Goal: Task Accomplishment & Management: Manage account settings

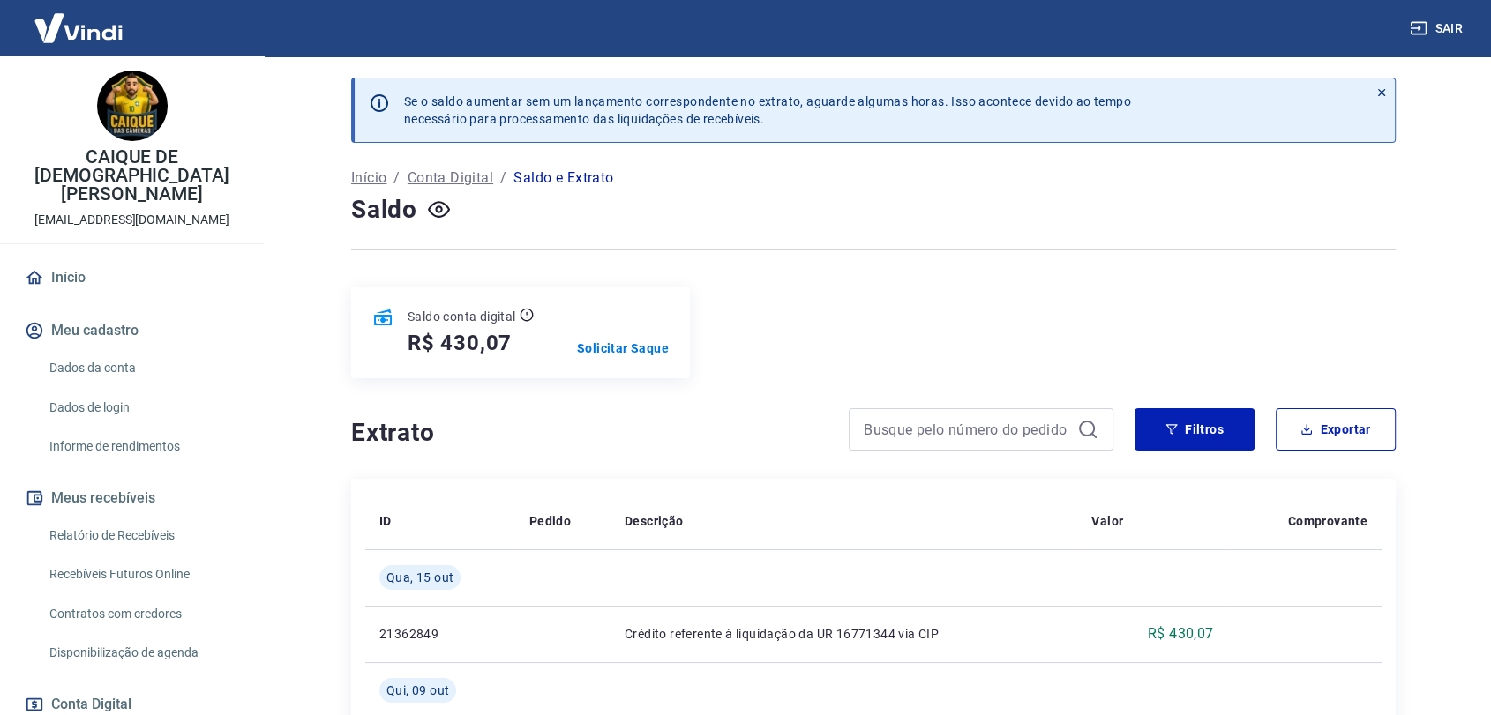
scroll to position [223, 0]
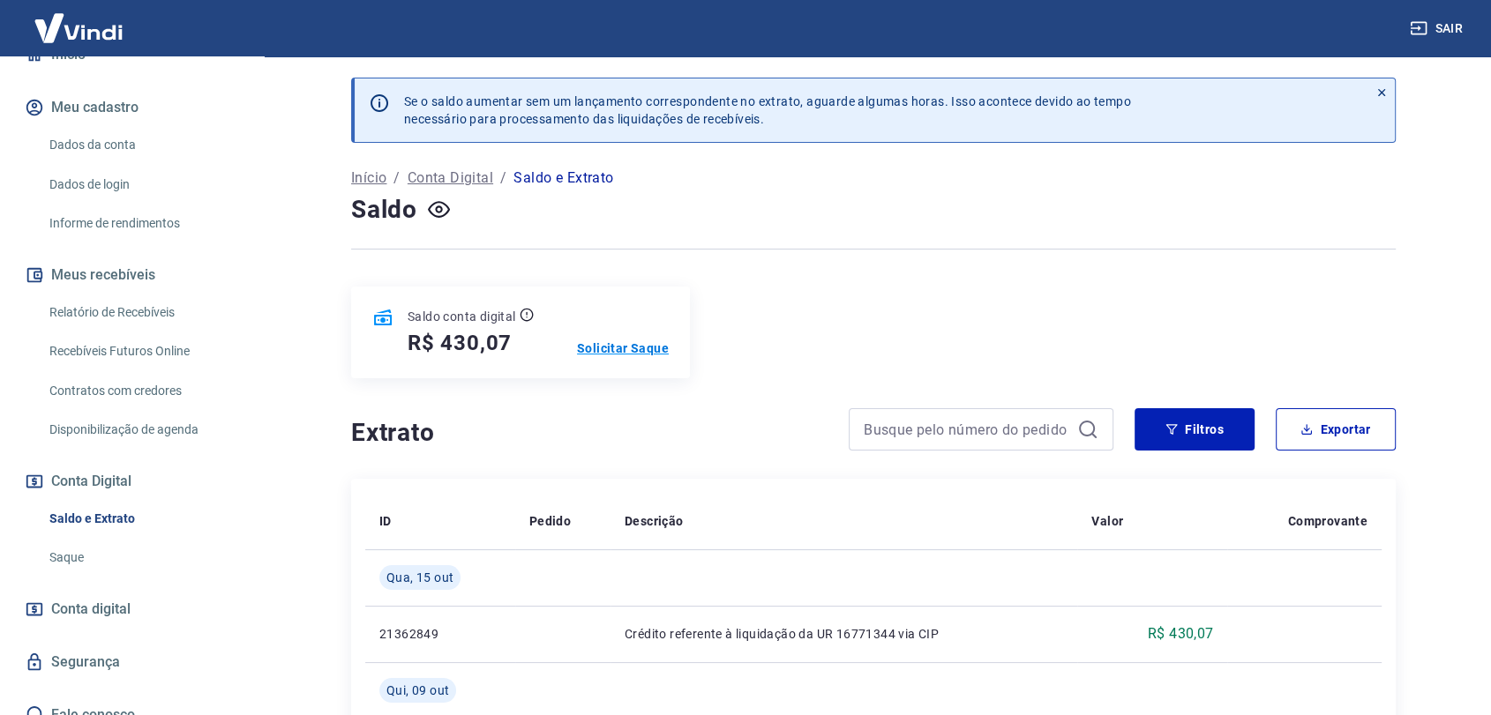
click at [628, 355] on p "Solicitar Saque" at bounding box center [623, 349] width 92 height 18
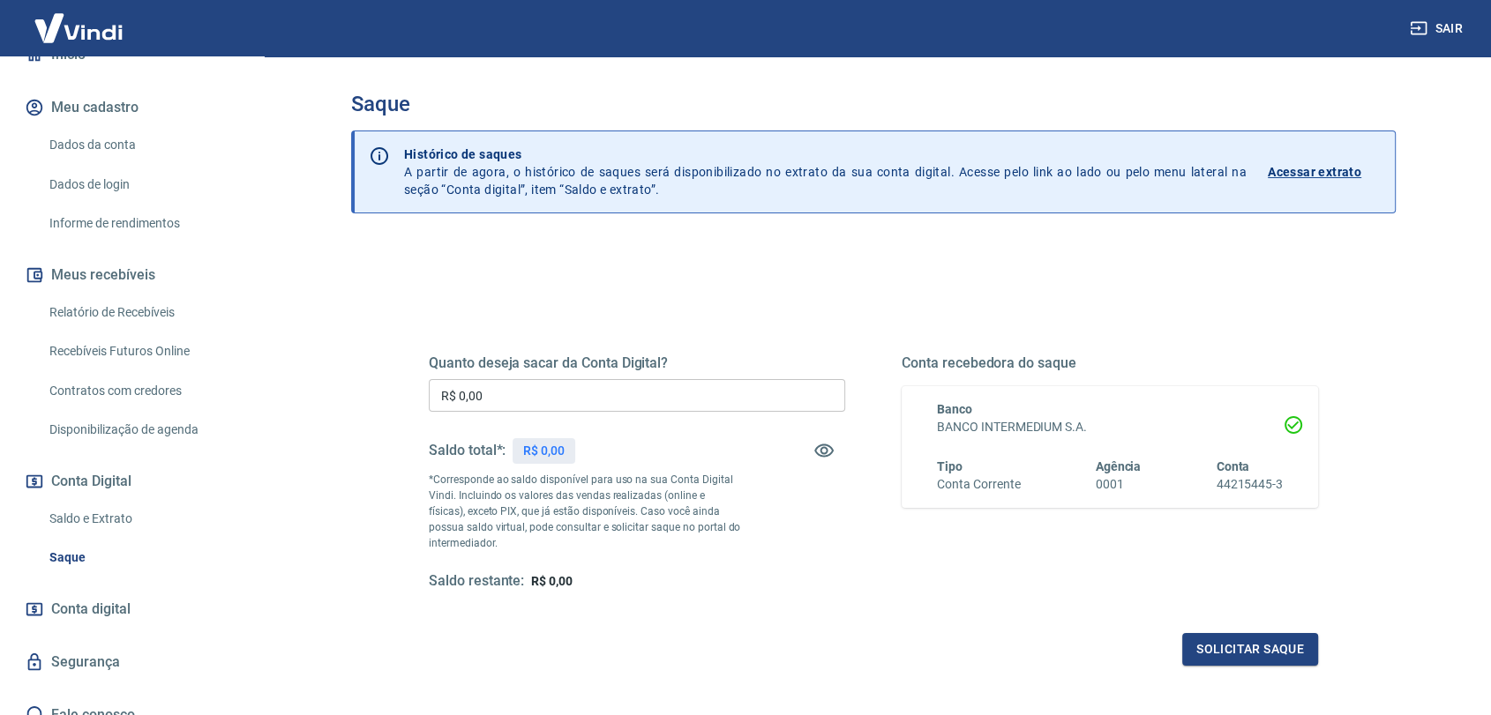
click at [586, 402] on input "R$ 0,00" at bounding box center [637, 395] width 416 height 33
type input "R$ 430,07"
click at [835, 443] on button "button" at bounding box center [824, 451] width 42 height 42
click at [830, 446] on icon "button" at bounding box center [823, 451] width 19 height 17
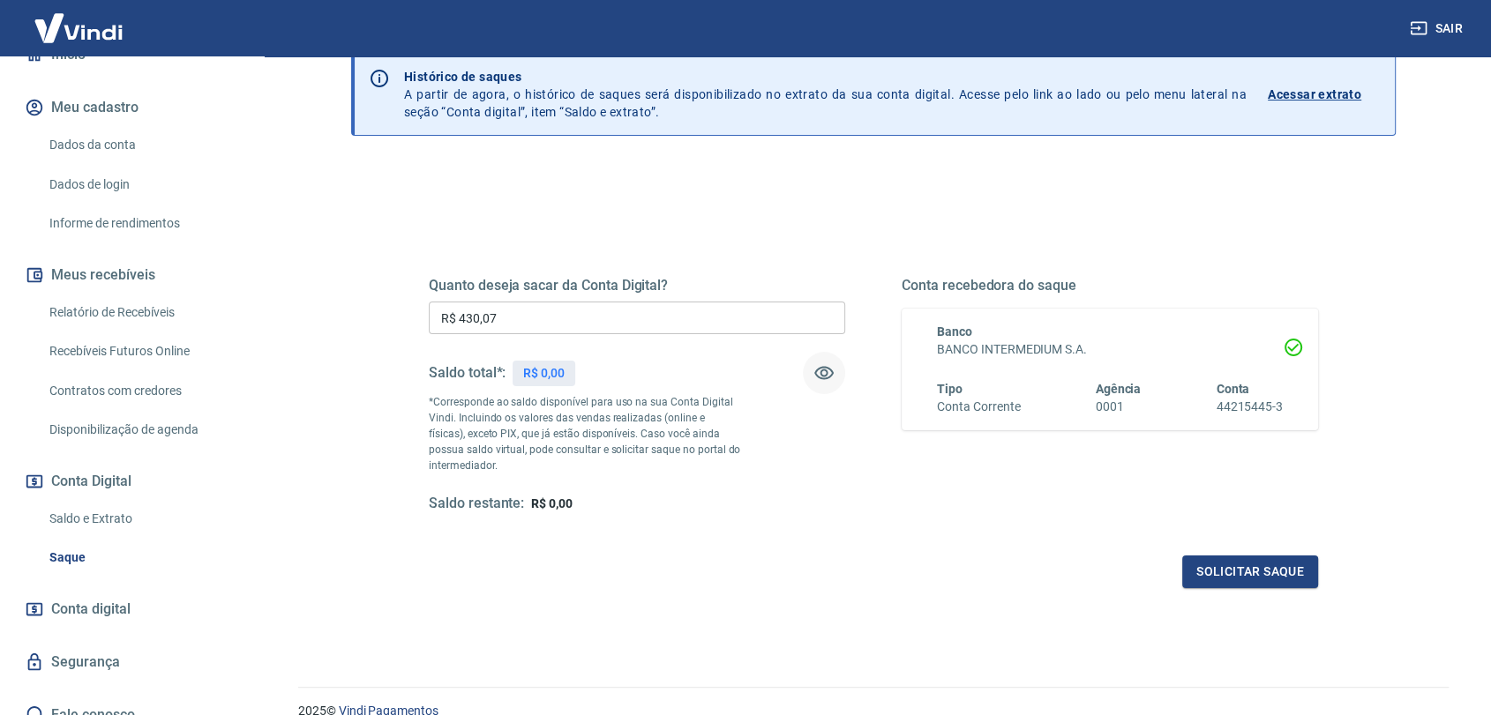
scroll to position [156, 0]
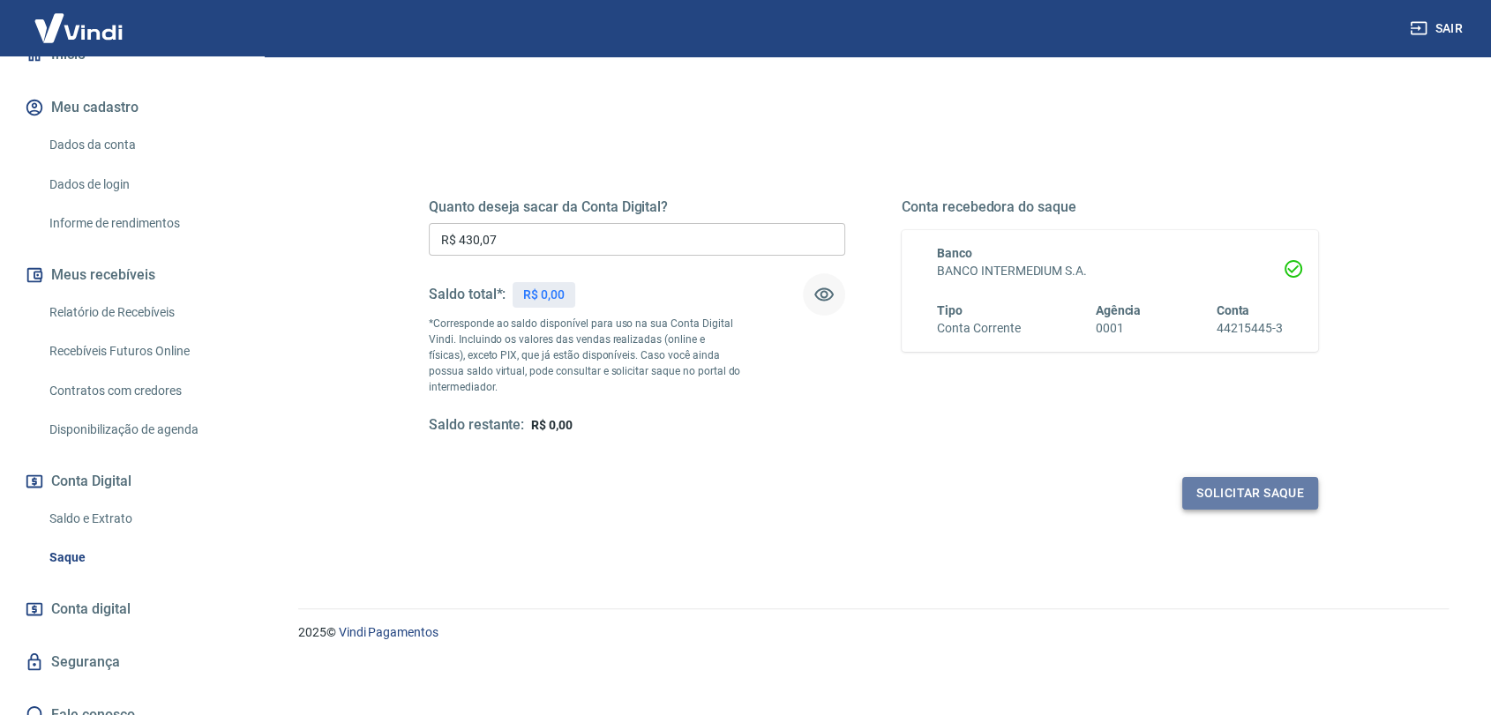
click at [1211, 493] on button "Solicitar saque" at bounding box center [1250, 493] width 136 height 33
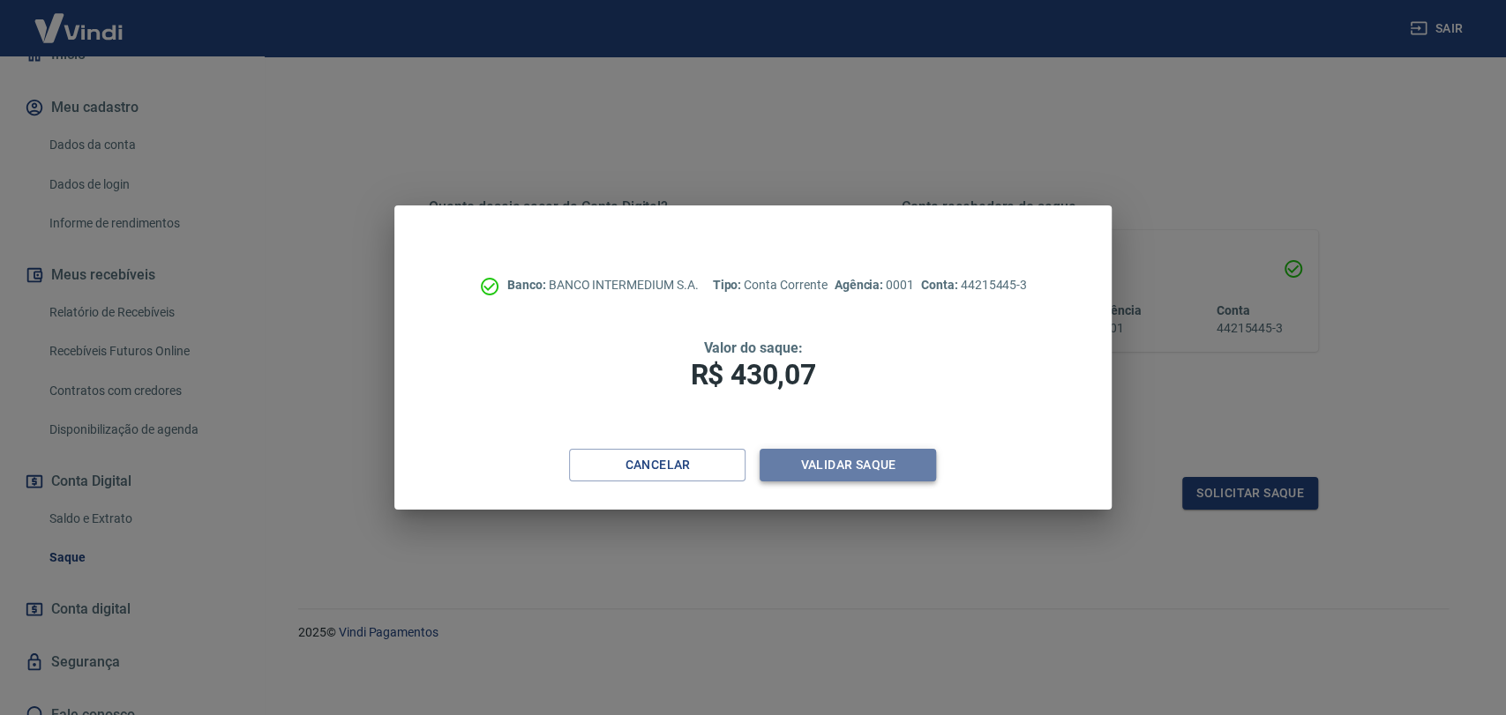
click at [855, 470] on button "Validar saque" at bounding box center [847, 465] width 176 height 33
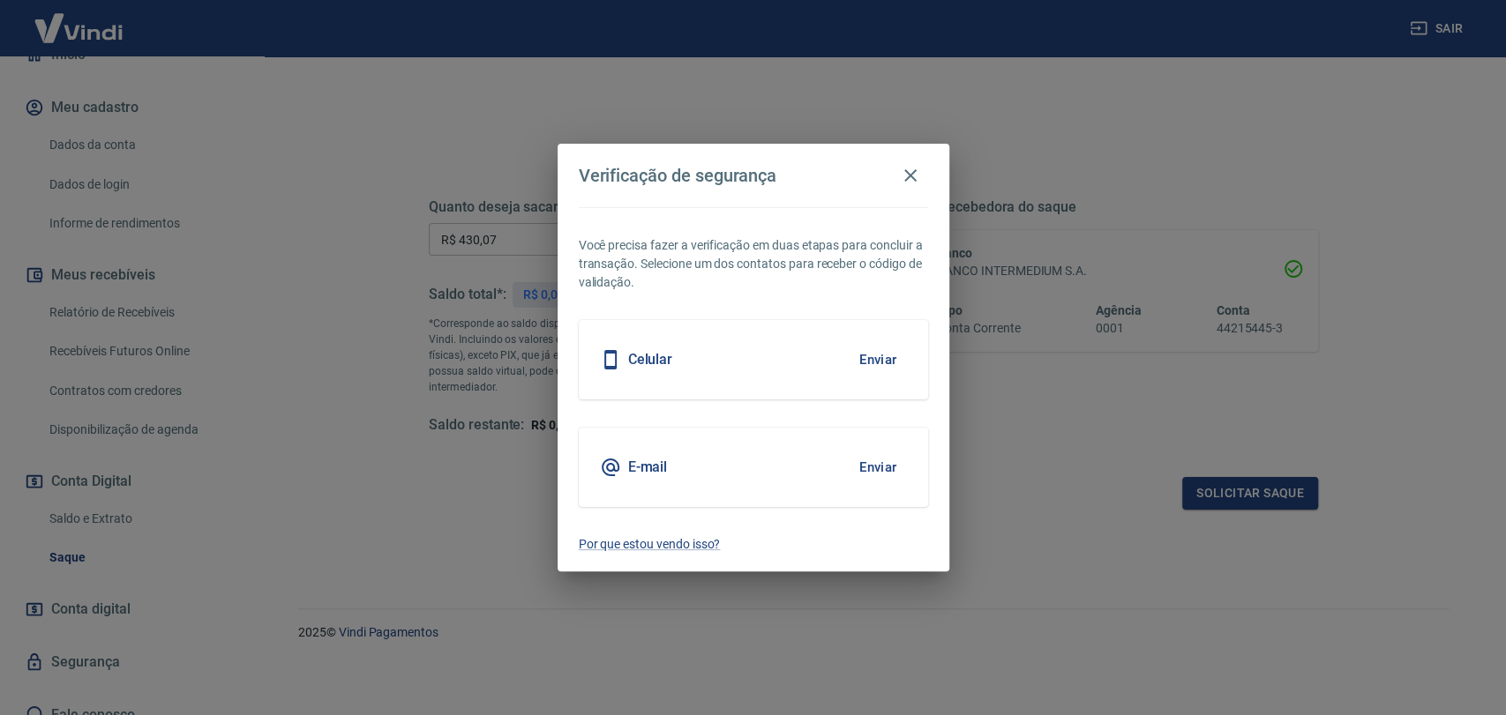
click at [692, 470] on div "E-mail Enviar" at bounding box center [753, 467] width 349 height 79
drag, startPoint x: 862, startPoint y: 452, endPoint x: 868, endPoint y: 460, distance: 10.1
click at [867, 454] on button "Enviar" at bounding box center [877, 467] width 57 height 37
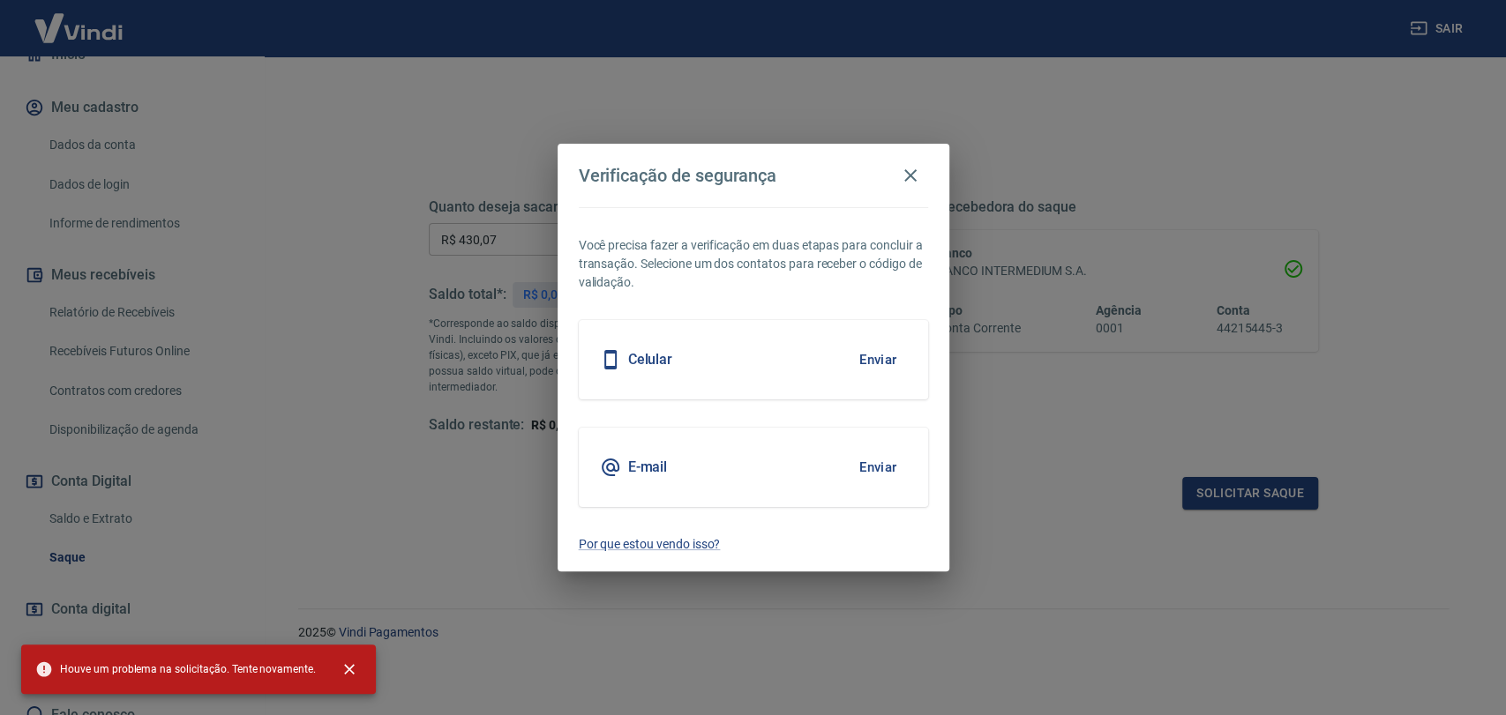
click at [877, 474] on button "Enviar" at bounding box center [877, 467] width 57 height 37
click at [909, 181] on icon "button" at bounding box center [910, 175] width 21 height 21
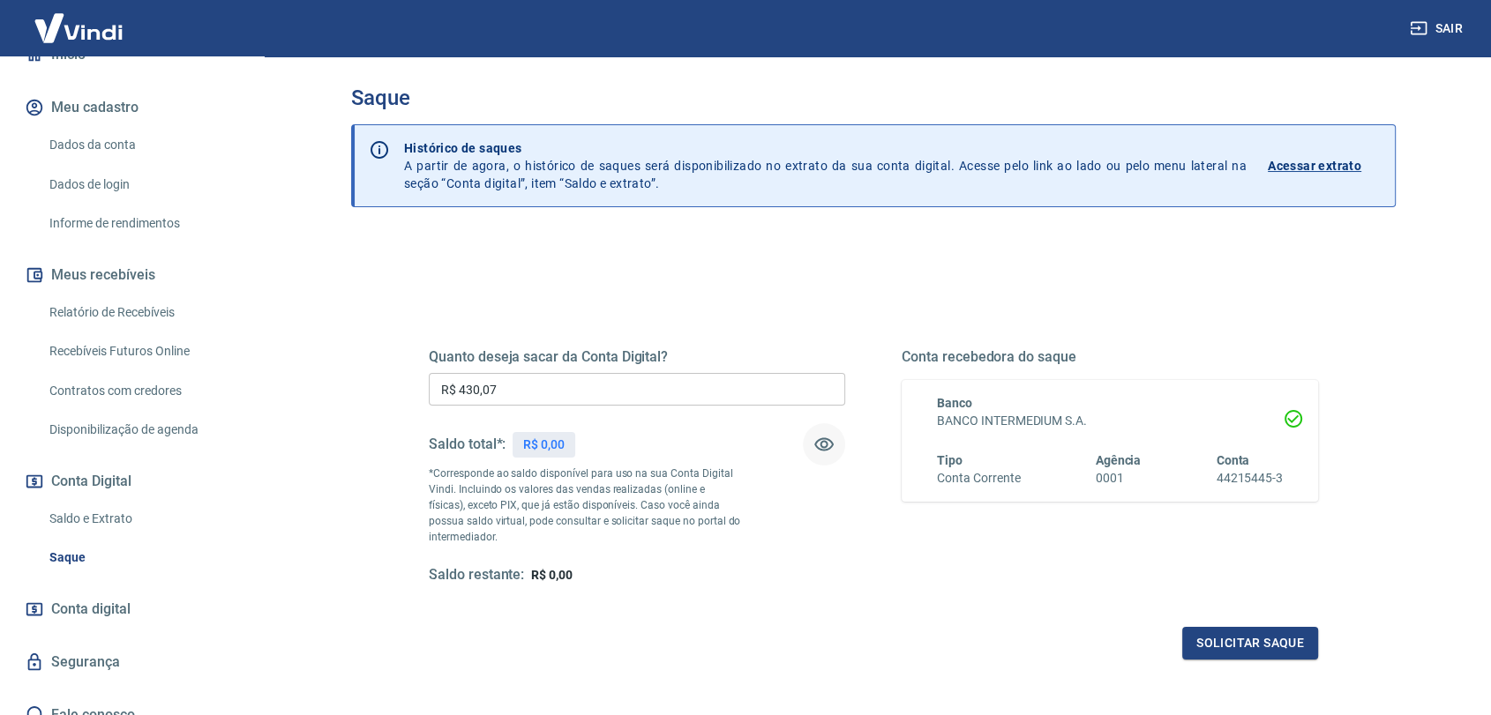
scroll to position [0, 0]
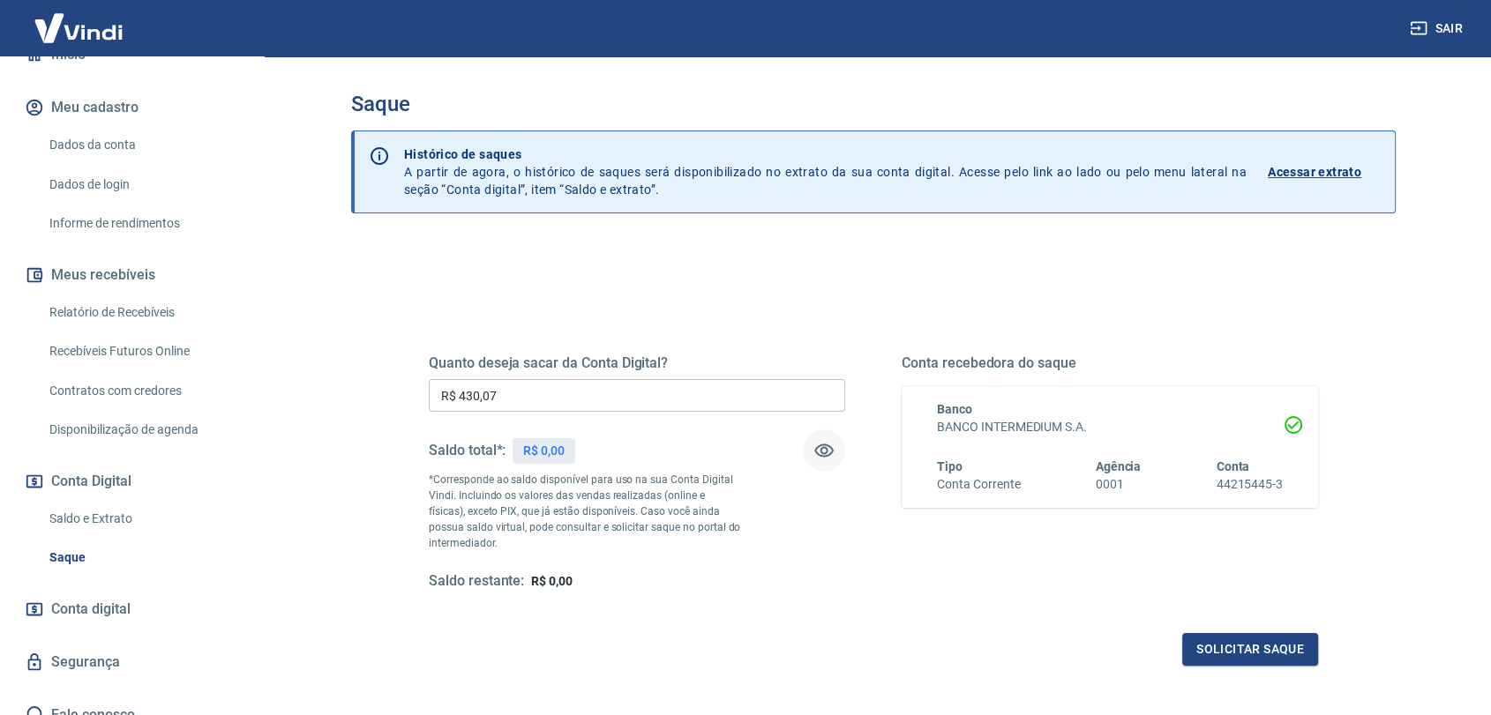
click at [92, 127] on link "Dados da conta" at bounding box center [142, 145] width 200 height 36
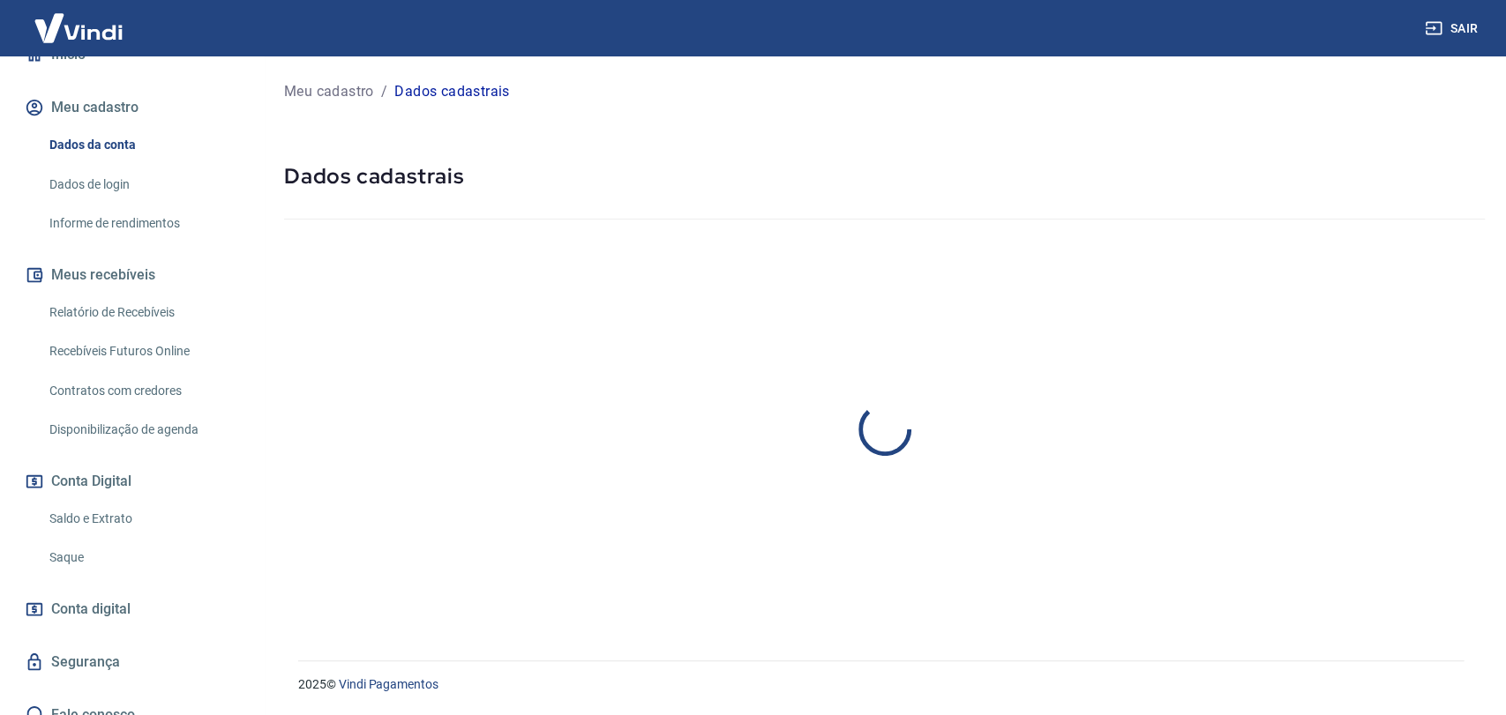
select select "SP"
select select "business"
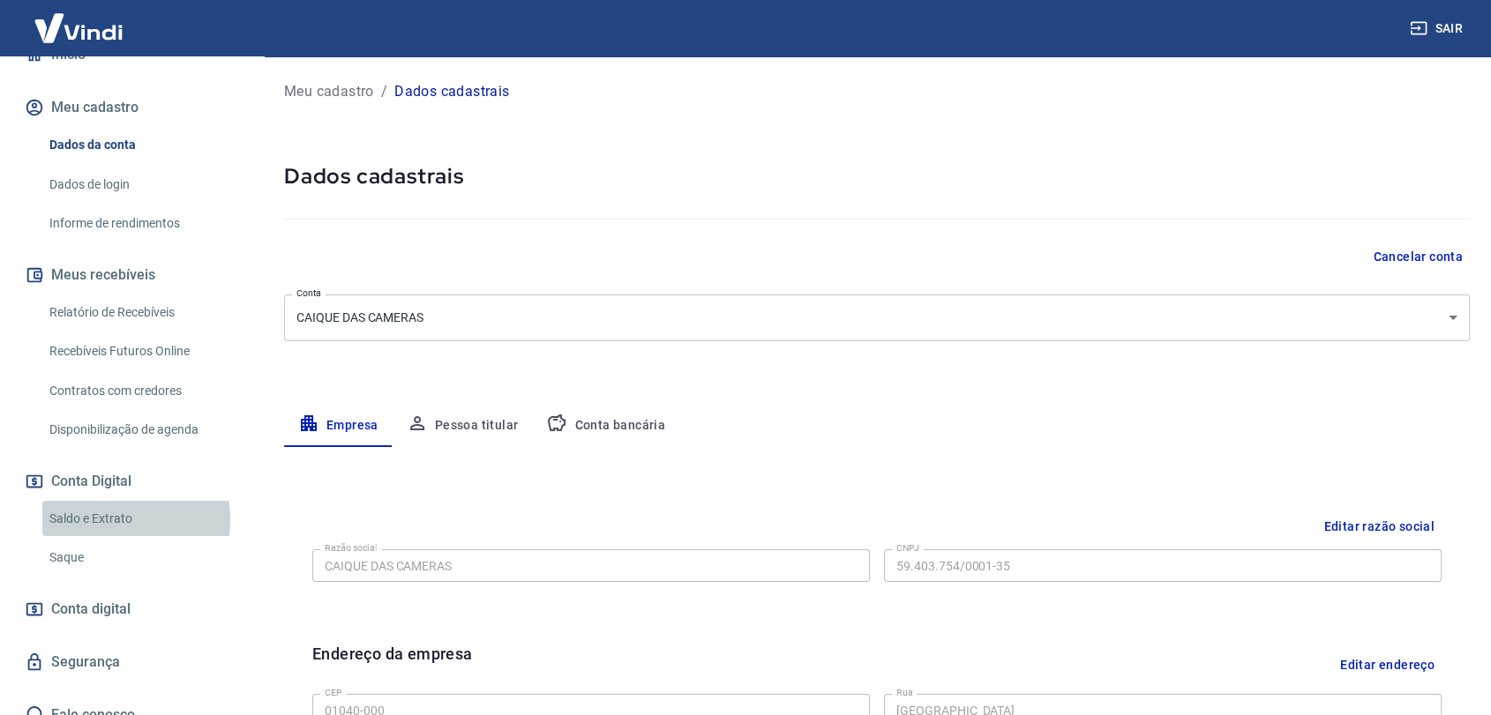
click at [107, 501] on link "Saldo e Extrato" at bounding box center [142, 519] width 200 height 36
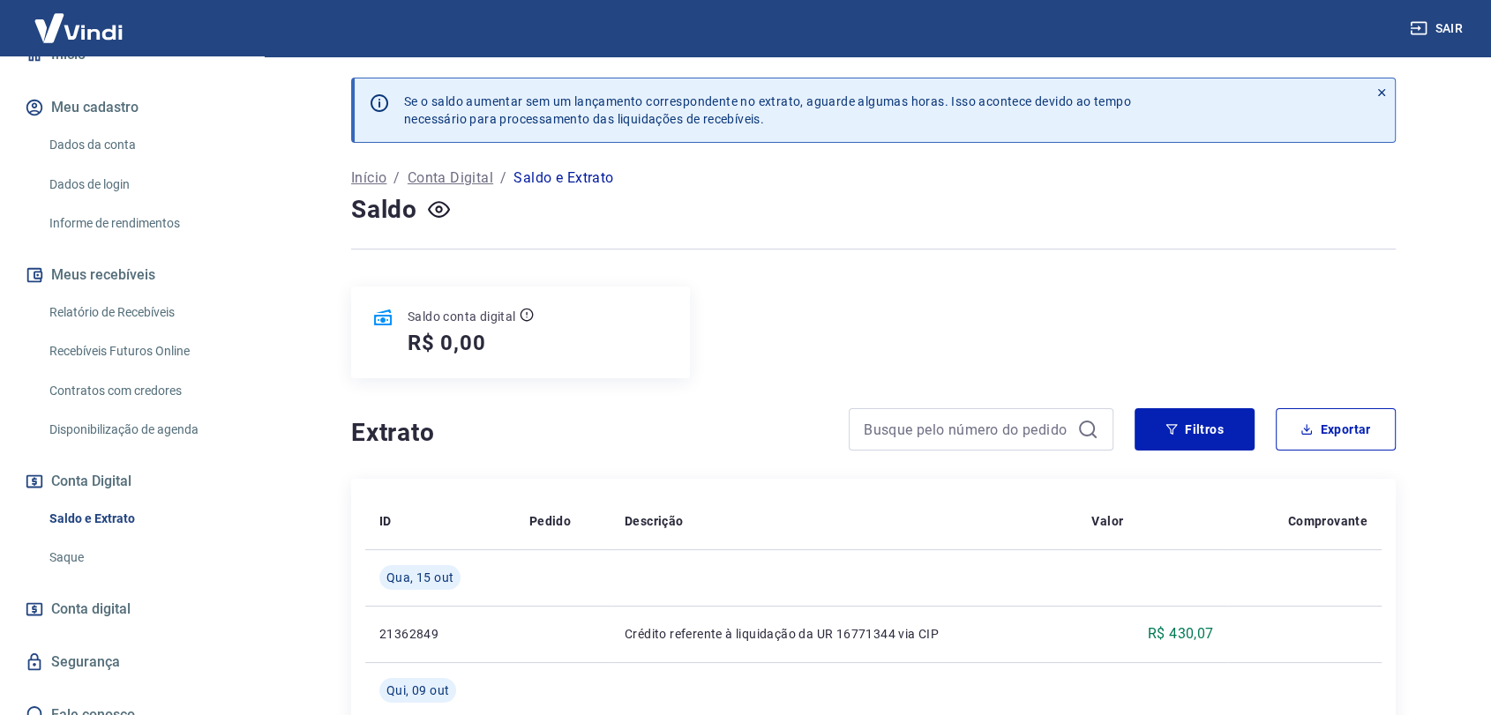
click at [537, 315] on div "Saldo conta digital R$ 0,00" at bounding box center [520, 333] width 339 height 92
click at [536, 317] on div "Saldo conta digital R$ 0,00" at bounding box center [520, 333] width 339 height 92
click at [529, 316] on icon at bounding box center [526, 315] width 14 height 14
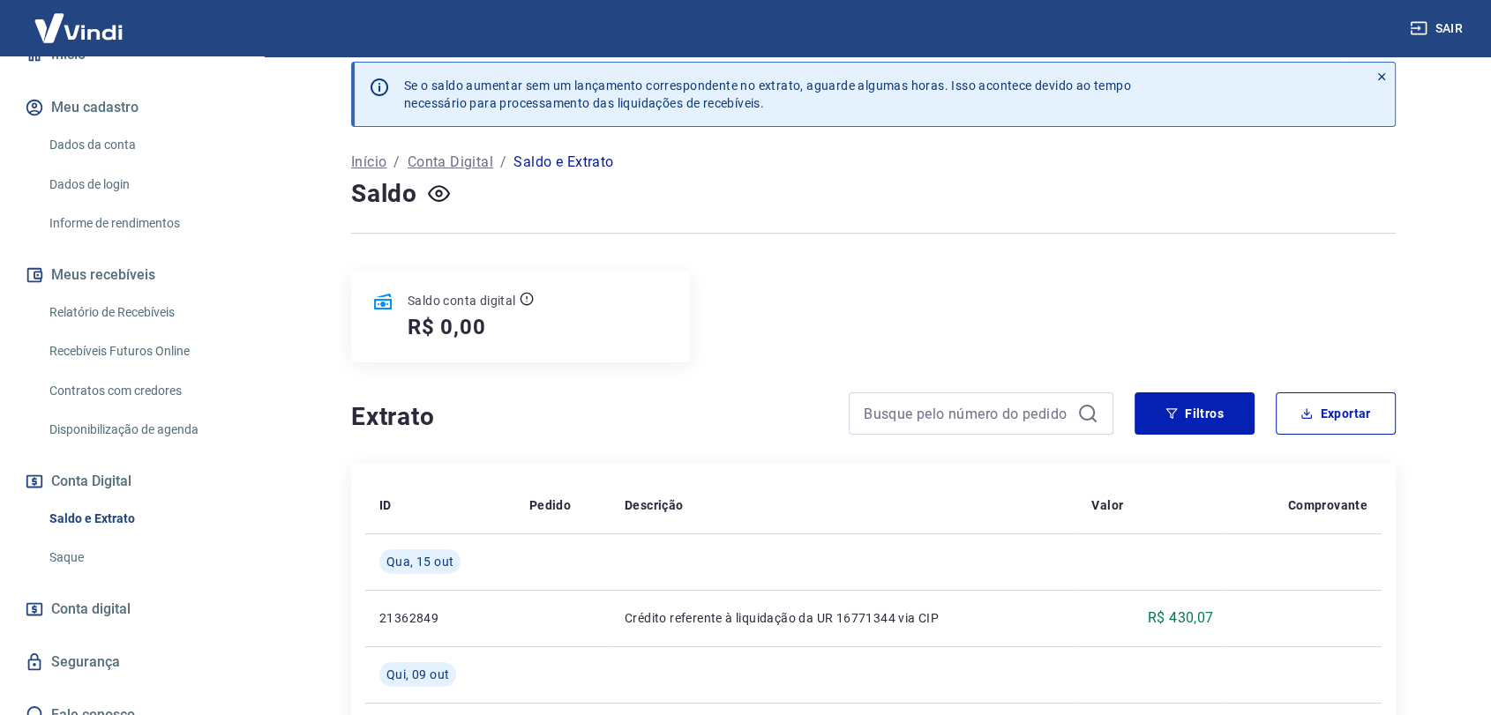
scroll to position [196, 0]
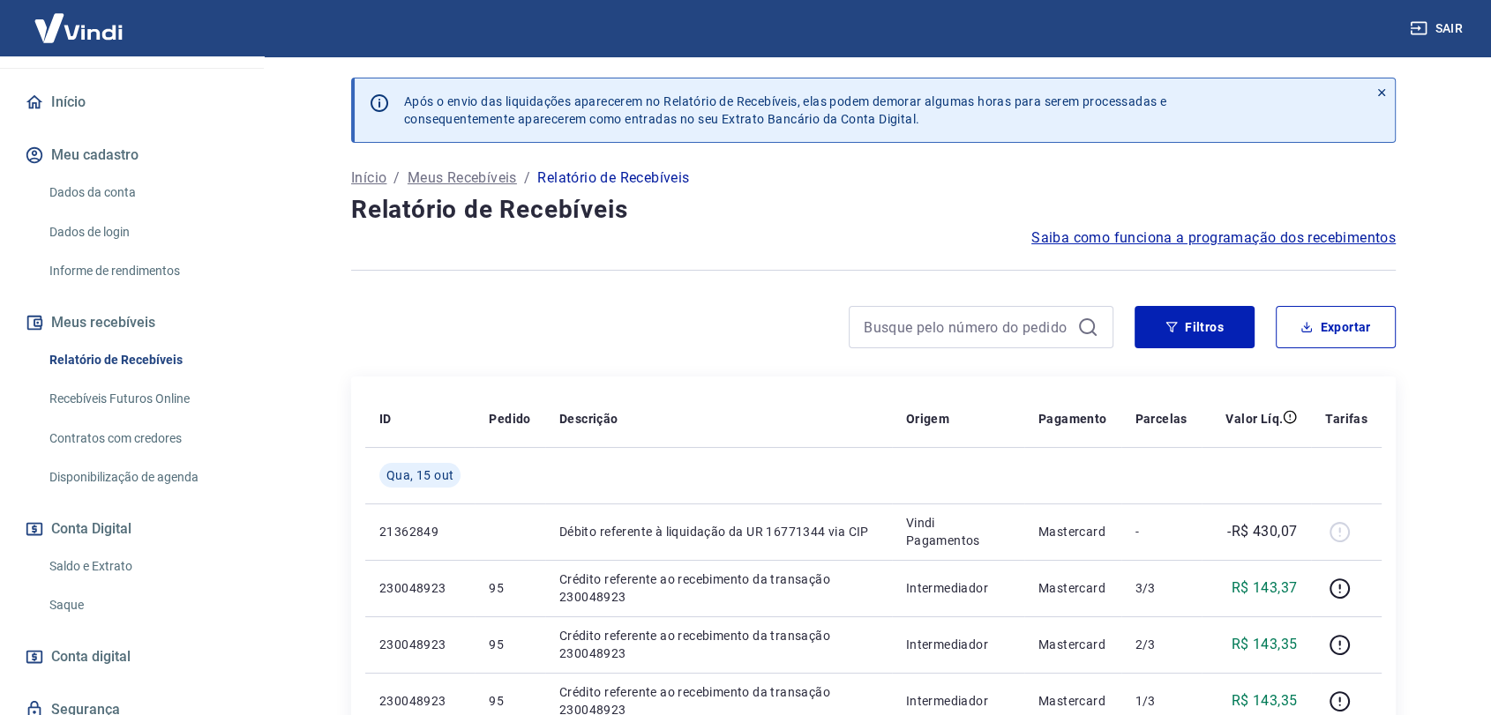
scroll to position [196, 0]
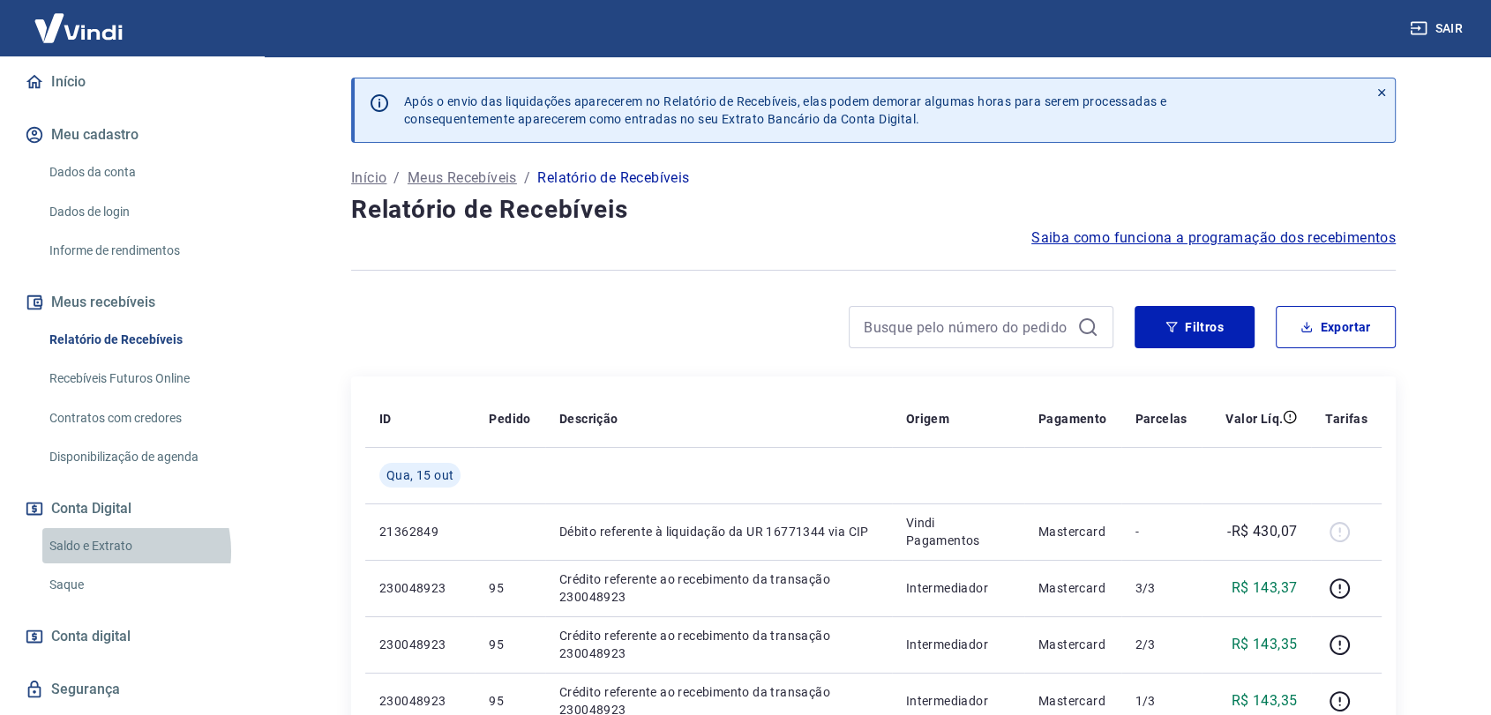
click at [108, 533] on link "Saldo e Extrato" at bounding box center [142, 546] width 200 height 36
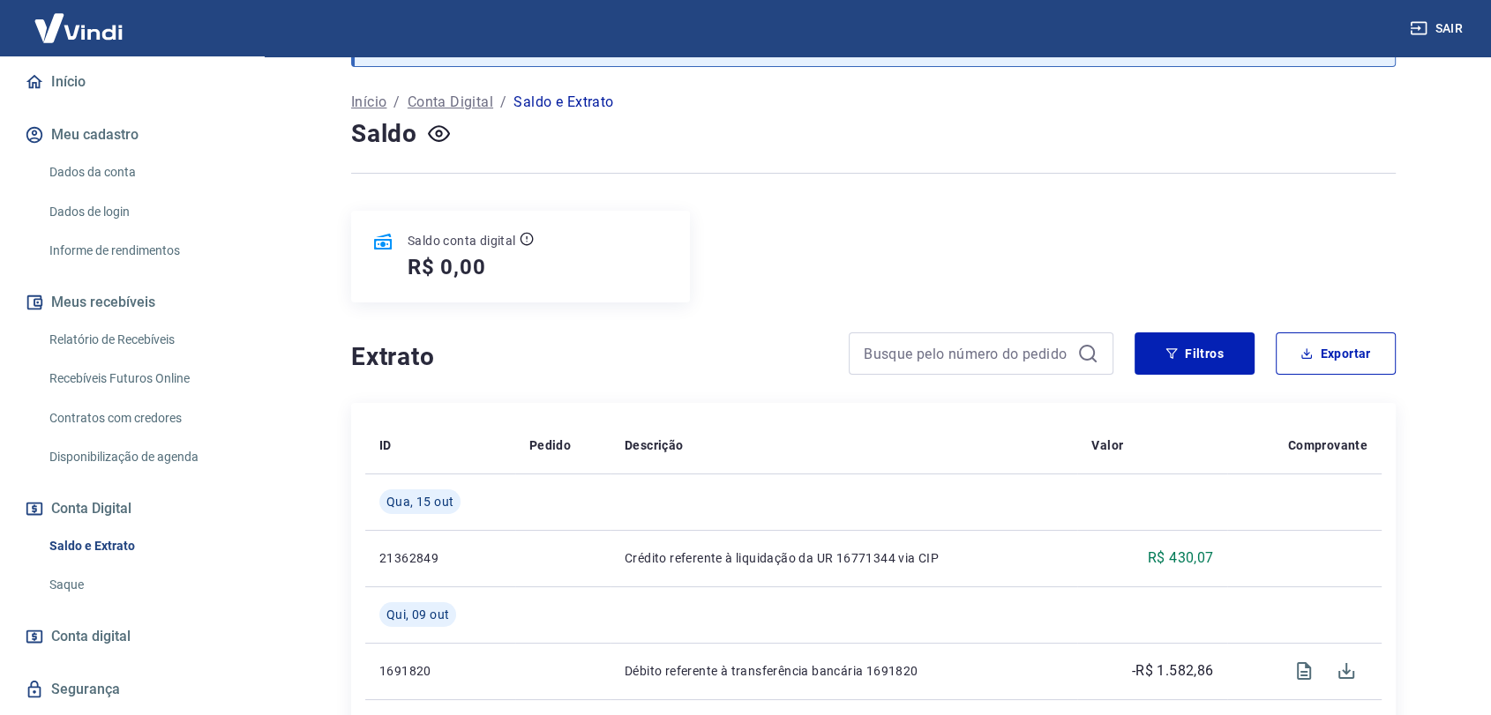
scroll to position [196, 0]
